Goal: Task Accomplishment & Management: Use online tool/utility

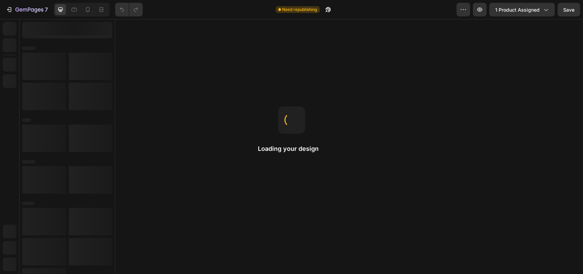
drag, startPoint x: 386, startPoint y: 89, endPoint x: 334, endPoint y: 145, distance: 76.6
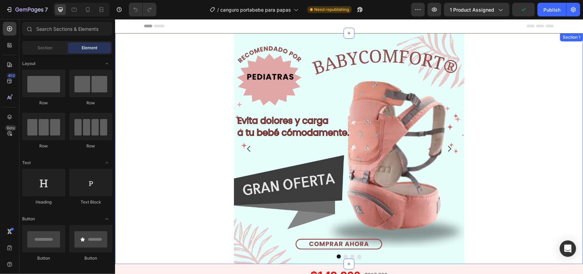
click at [504, 149] on div "Image Image Image Image [GEOGRAPHIC_DATA]" at bounding box center [349, 148] width 468 height 231
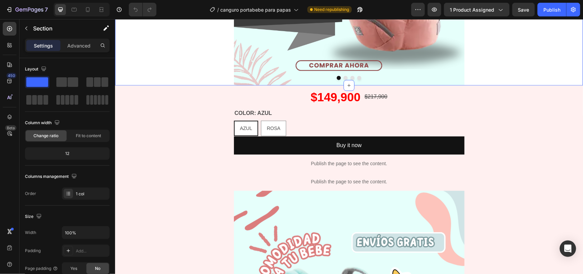
scroll to position [179, 0]
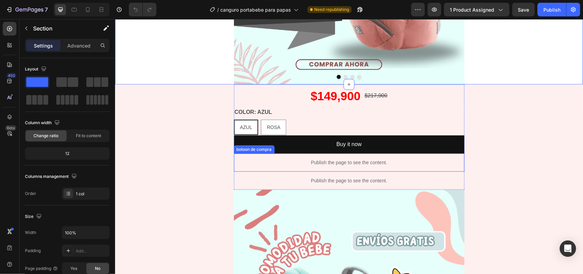
click at [312, 161] on p "Publish the page to see the content." at bounding box center [349, 162] width 231 height 7
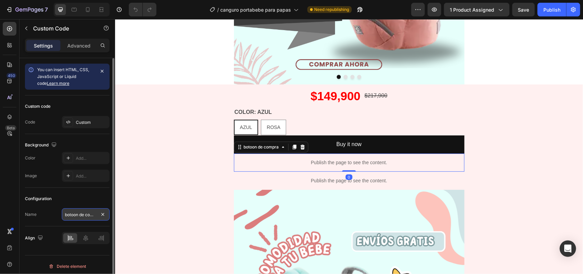
click at [72, 214] on input "botoon de compra" at bounding box center [86, 214] width 48 height 12
click at [76, 214] on input "botoon de compra" at bounding box center [86, 214] width 48 height 12
type input "boton de compra"
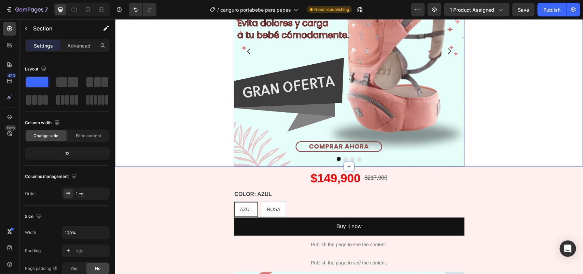
scroll to position [157, 0]
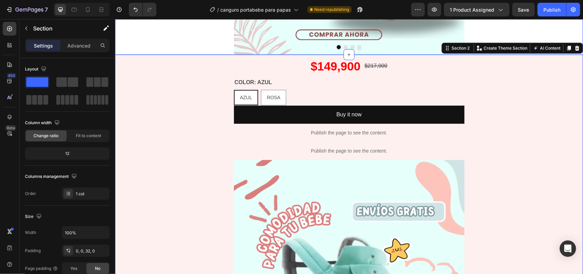
scroll to position [209, 0]
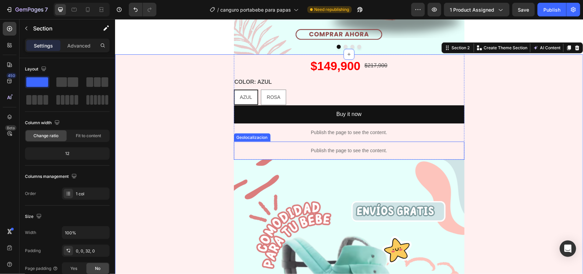
click at [291, 147] on p "Publish the page to see the content." at bounding box center [349, 150] width 231 height 7
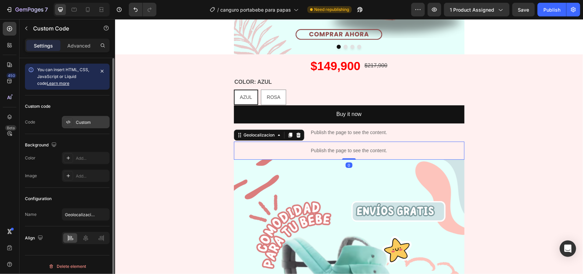
click at [90, 123] on div "Custom" at bounding box center [92, 122] width 32 height 6
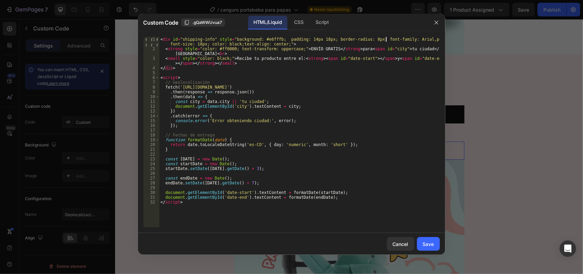
click at [386, 40] on div "< div id = "shipping-info" style = "background: #e6fffb; padding: 14px 18px; bo…" at bounding box center [299, 139] width 281 height 205
click at [197, 43] on div "< div id = "shipping-info" style = "background: #e6fffb; padding: 14px 18px; bo…" at bounding box center [299, 139] width 281 height 205
click at [197, 43] on div "< div id = "shipping-info" style = "background: #e6fffb; padding: 14px 18px; bo…" at bounding box center [299, 132] width 281 height 190
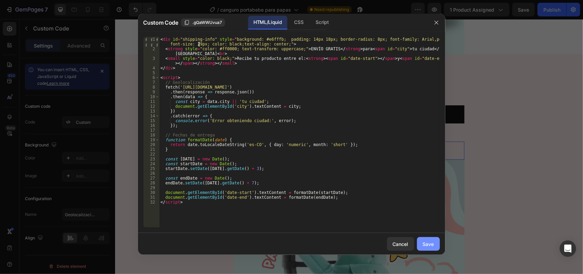
type textarea "<div id="shipping-info" style="background: #e6fffb; padding: 14px 18px; border-…"
click at [431, 242] on div "Save" at bounding box center [428, 243] width 11 height 7
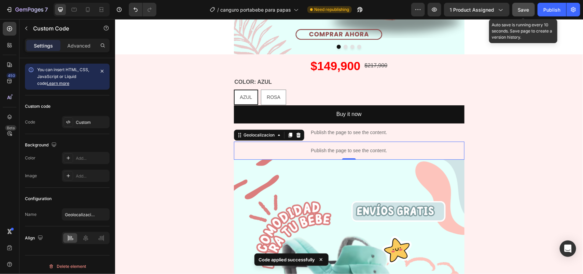
click at [523, 11] on span "Save" at bounding box center [523, 10] width 11 height 6
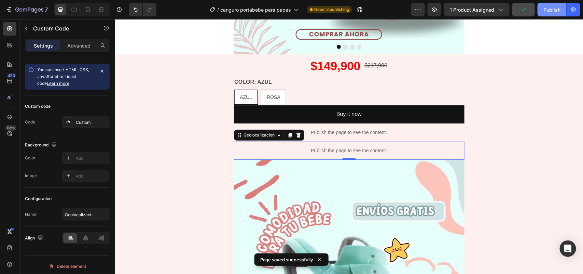
click at [559, 9] on div "Publish" at bounding box center [552, 9] width 17 height 7
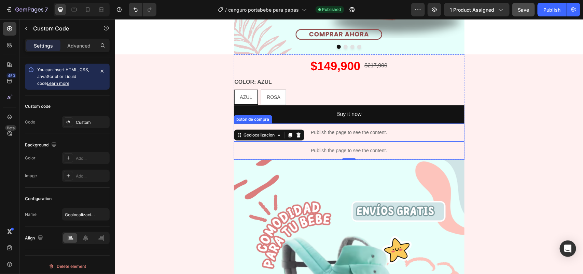
click at [363, 127] on div "Publish the page to see the content." at bounding box center [349, 132] width 231 height 18
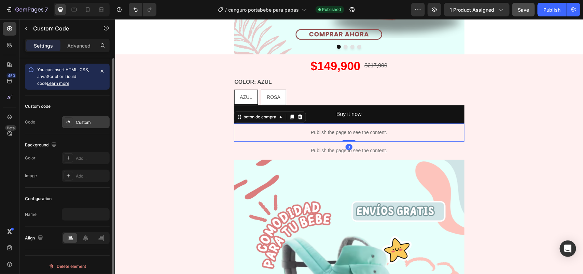
click at [90, 122] on div "Custom" at bounding box center [92, 122] width 32 height 6
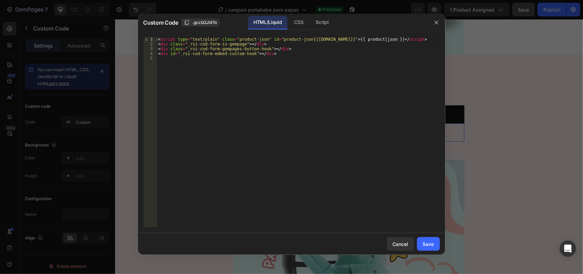
click at [489, 87] on div at bounding box center [291, 137] width 583 height 274
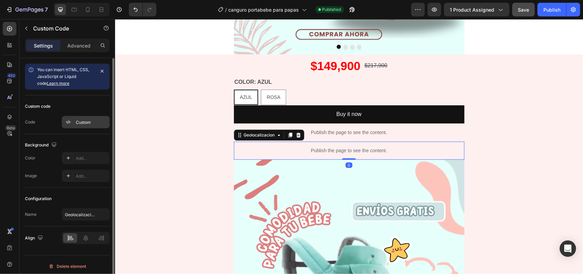
click at [84, 124] on div "Custom" at bounding box center [92, 122] width 32 height 6
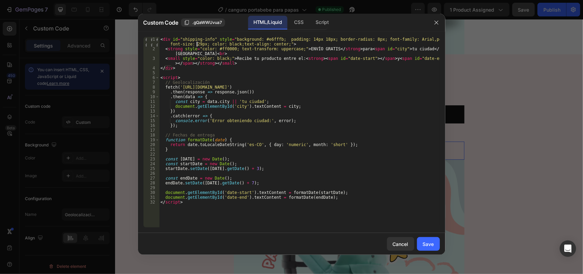
click at [196, 43] on div "< div id = "shipping-info" style = "background: #e6fffb; padding: 14px 18px; bo…" at bounding box center [299, 139] width 281 height 205
type textarea "<div id="shipping-info" style="background: #e6fffb; padding: 14px 18px; border-…"
click at [419, 247] on button "Save" at bounding box center [428, 244] width 23 height 14
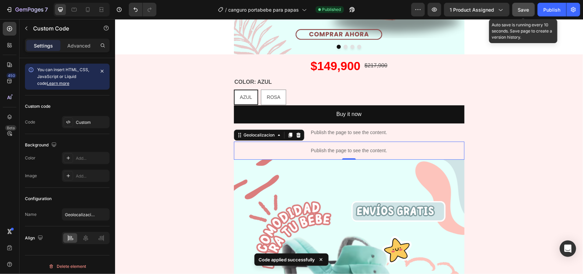
click at [518, 10] on button "Save" at bounding box center [524, 10] width 23 height 14
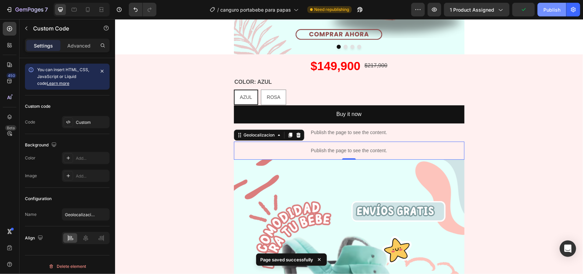
click at [547, 7] on div "Publish" at bounding box center [552, 9] width 17 height 7
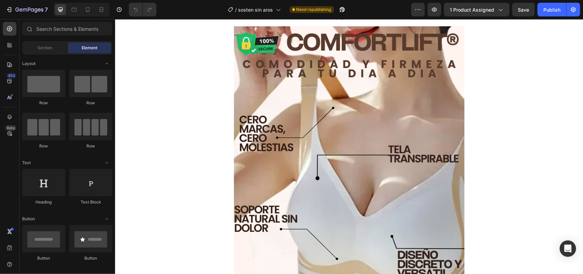
scroll to position [138, 0]
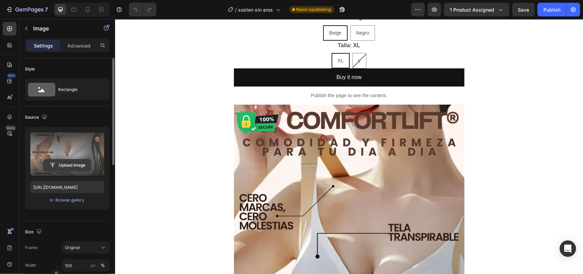
click at [68, 163] on input "file" at bounding box center [67, 165] width 47 height 12
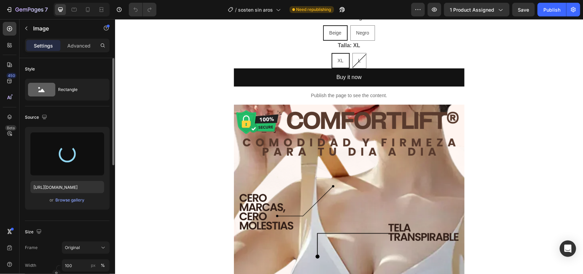
type input "https://cdn.shopify.com/s/files/1/0772/5173/9884/files/gempages_574339718892749…"
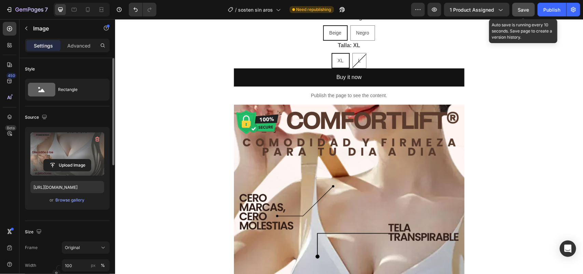
click at [524, 9] on span "Save" at bounding box center [523, 10] width 11 height 6
click at [549, 5] on button "Publish" at bounding box center [552, 10] width 29 height 14
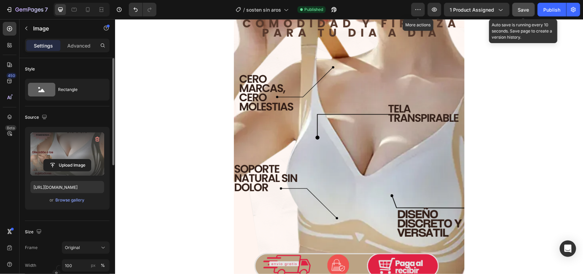
scroll to position [178, 0]
